Goal: Check status

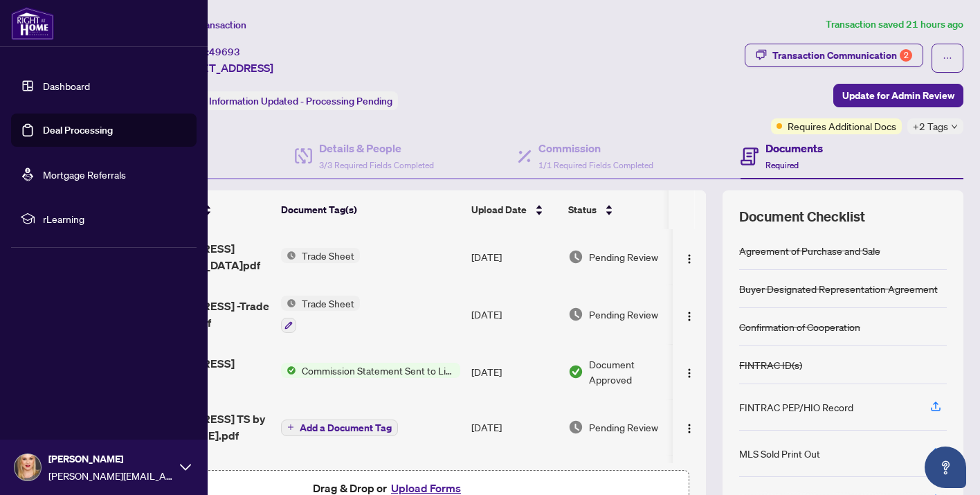
click at [21, 26] on img at bounding box center [32, 23] width 43 height 33
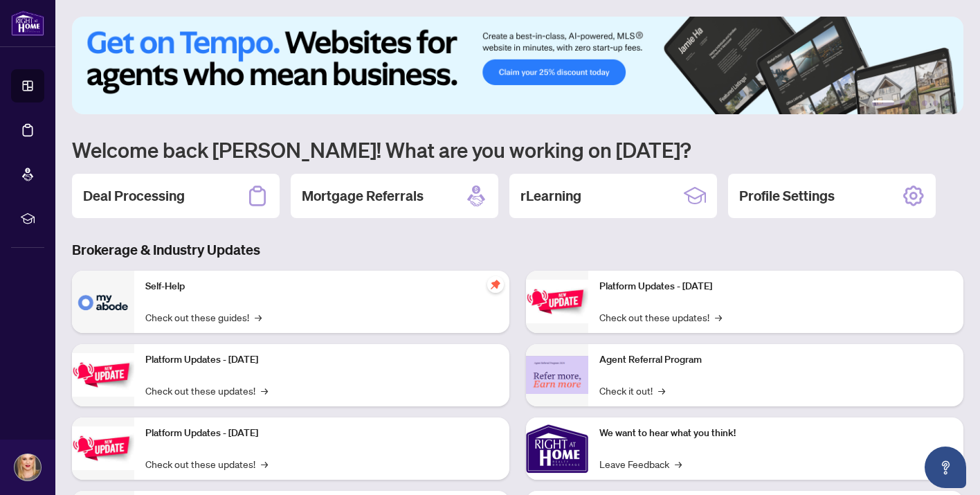
click at [206, 300] on div "Self-Help Check out these guides! →" at bounding box center [321, 302] width 375 height 62
click at [109, 295] on img at bounding box center [103, 302] width 62 height 62
click at [202, 317] on link "Check out these guides! →" at bounding box center [203, 316] width 116 height 15
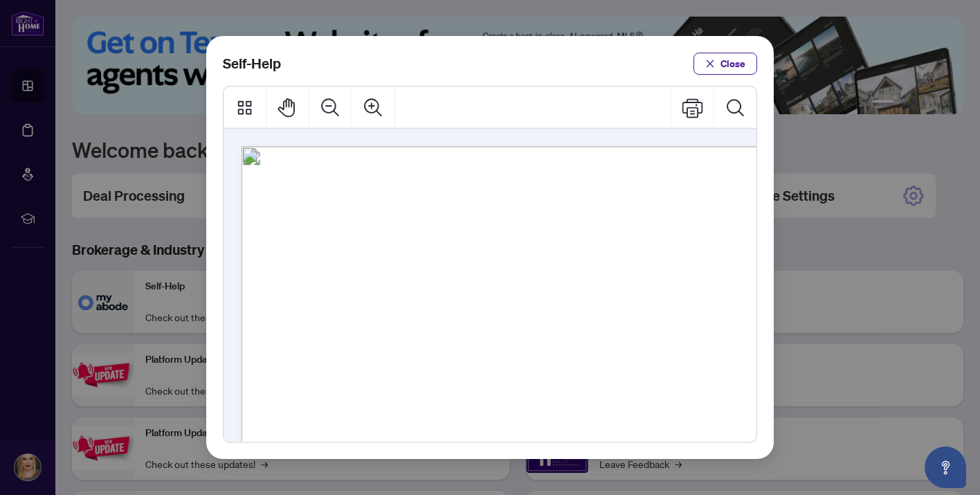
click at [726, 58] on span "Close" at bounding box center [733, 64] width 25 height 22
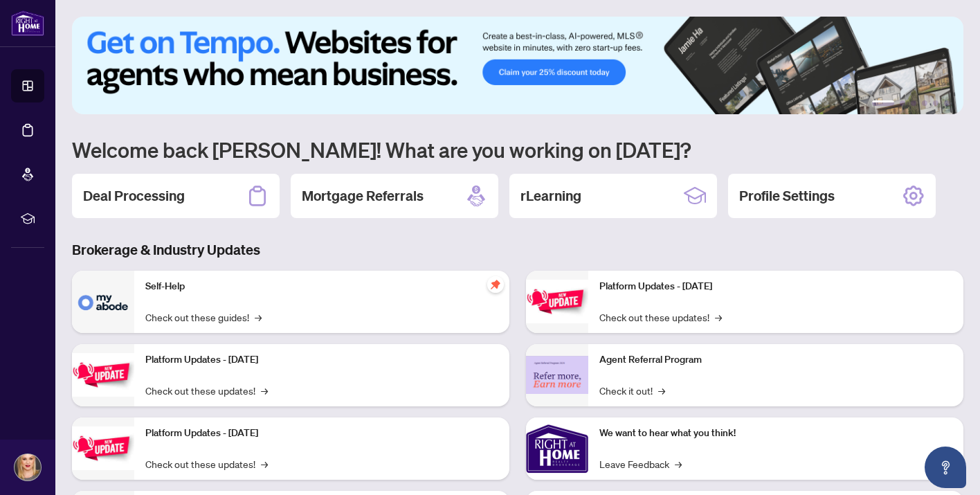
click at [171, 197] on h2 "Deal Processing" at bounding box center [134, 195] width 102 height 19
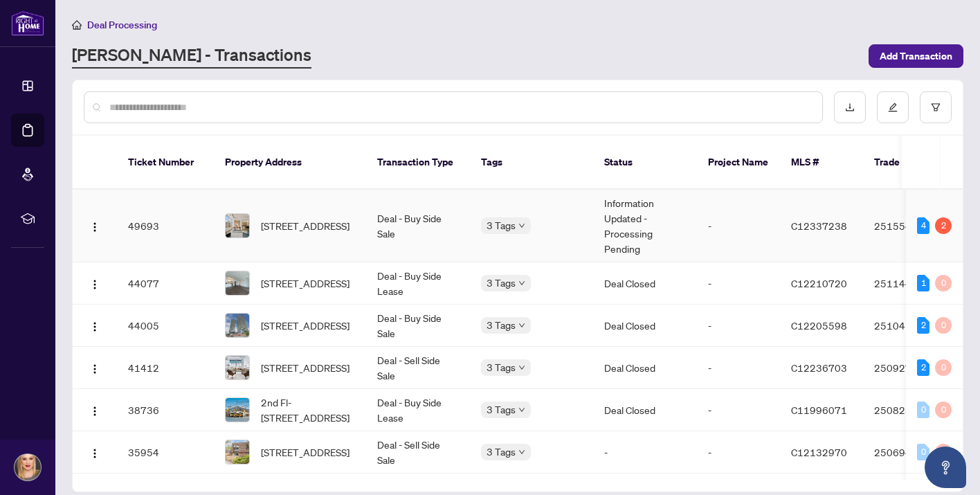
click at [636, 226] on td "Information Updated - Processing Pending" at bounding box center [645, 226] width 104 height 73
